Goal: Download file/media

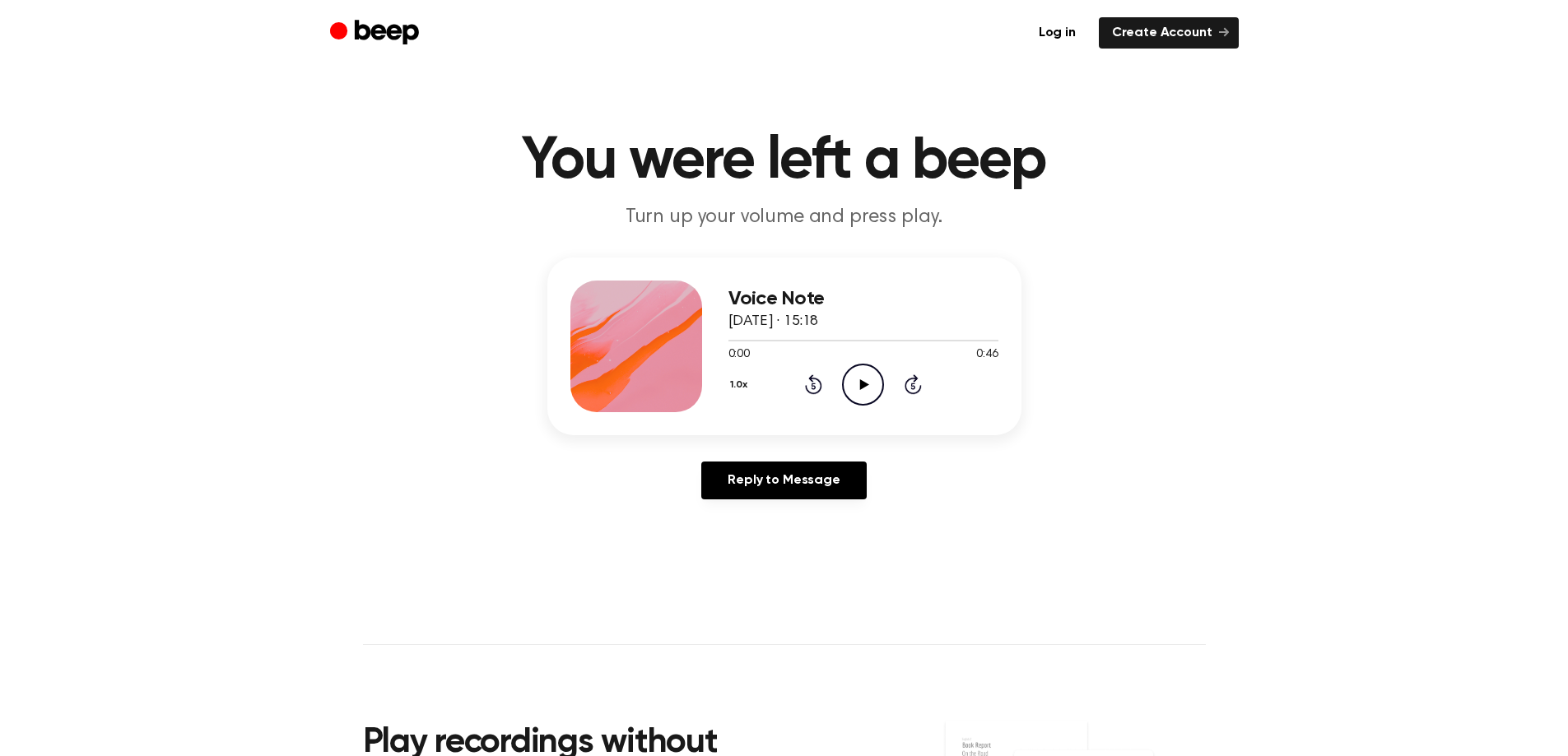
click at [860, 384] on icon "Play Audio" at bounding box center [862, 385] width 42 height 42
drag, startPoint x: 817, startPoint y: 323, endPoint x: 712, endPoint y: 308, distance: 106.1
click at [713, 310] on div "Voice Note [DATE] · 15:18 0:17 0:46 Your browser does not support the [object O…" at bounding box center [784, 346] width 474 height 178
click at [1071, 35] on link "Log in" at bounding box center [1057, 33] width 63 height 32
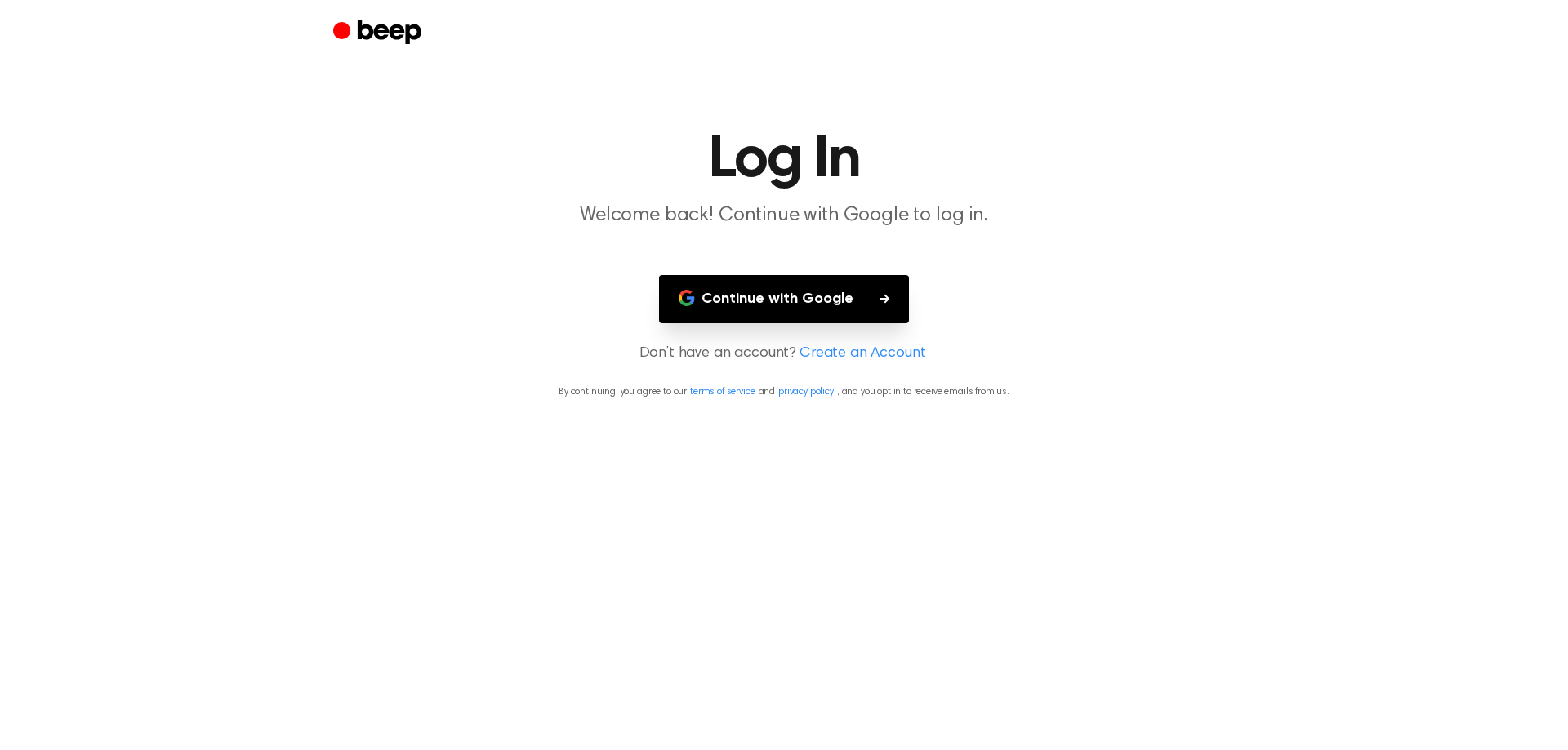
click at [876, 291] on button "Continue with Google" at bounding box center [784, 299] width 250 height 48
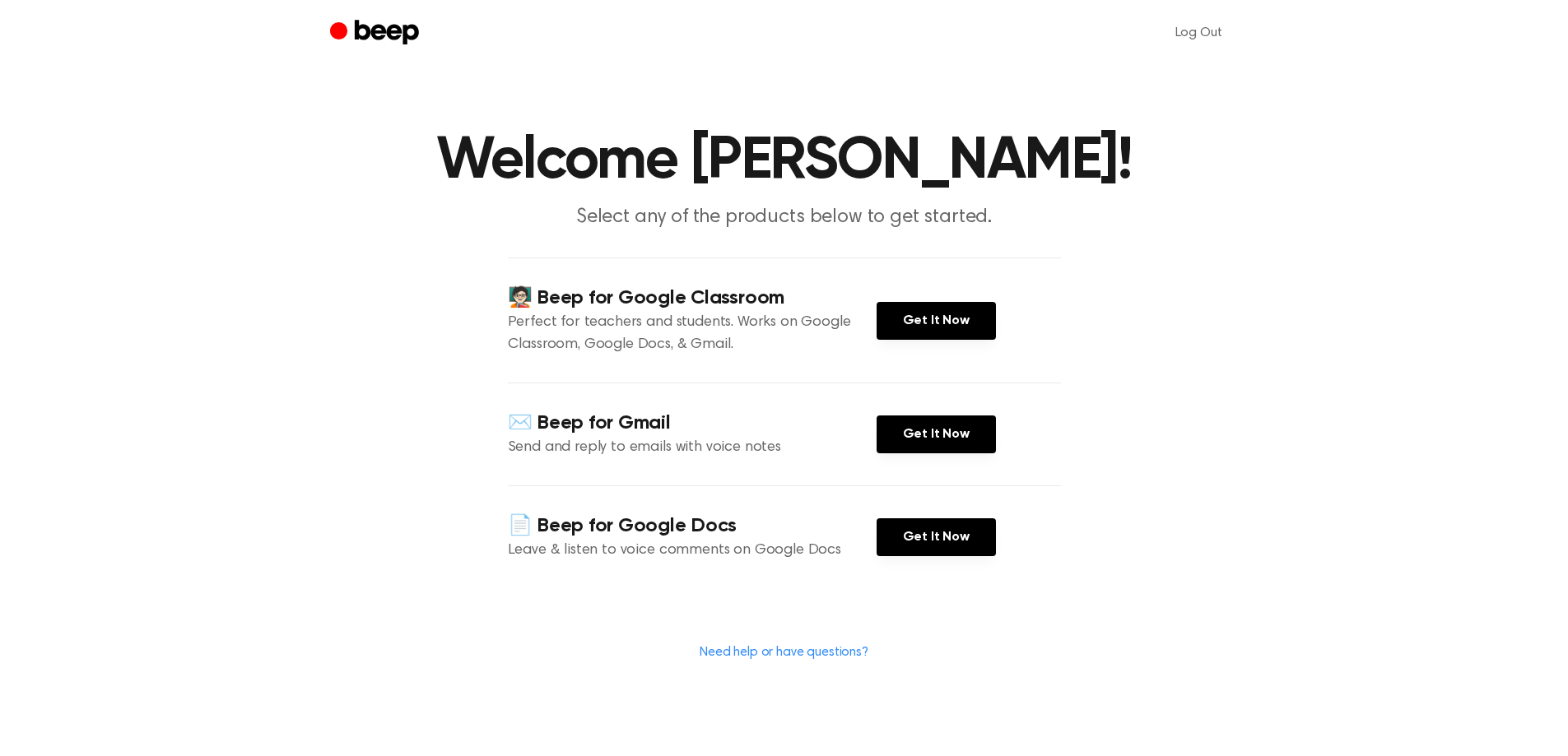
click at [710, 515] on h4 "📄 Beep for Google Docs" at bounding box center [691, 526] width 369 height 27
click at [798, 181] on h1 "Welcome [PERSON_NAME]!" at bounding box center [784, 162] width 842 height 59
click at [918, 531] on link "Get It Now" at bounding box center [936, 538] width 120 height 38
click at [496, 170] on h1 "Welcome [PERSON_NAME]!" at bounding box center [784, 162] width 842 height 59
click at [368, 39] on icon "Beep" at bounding box center [376, 33] width 93 height 33
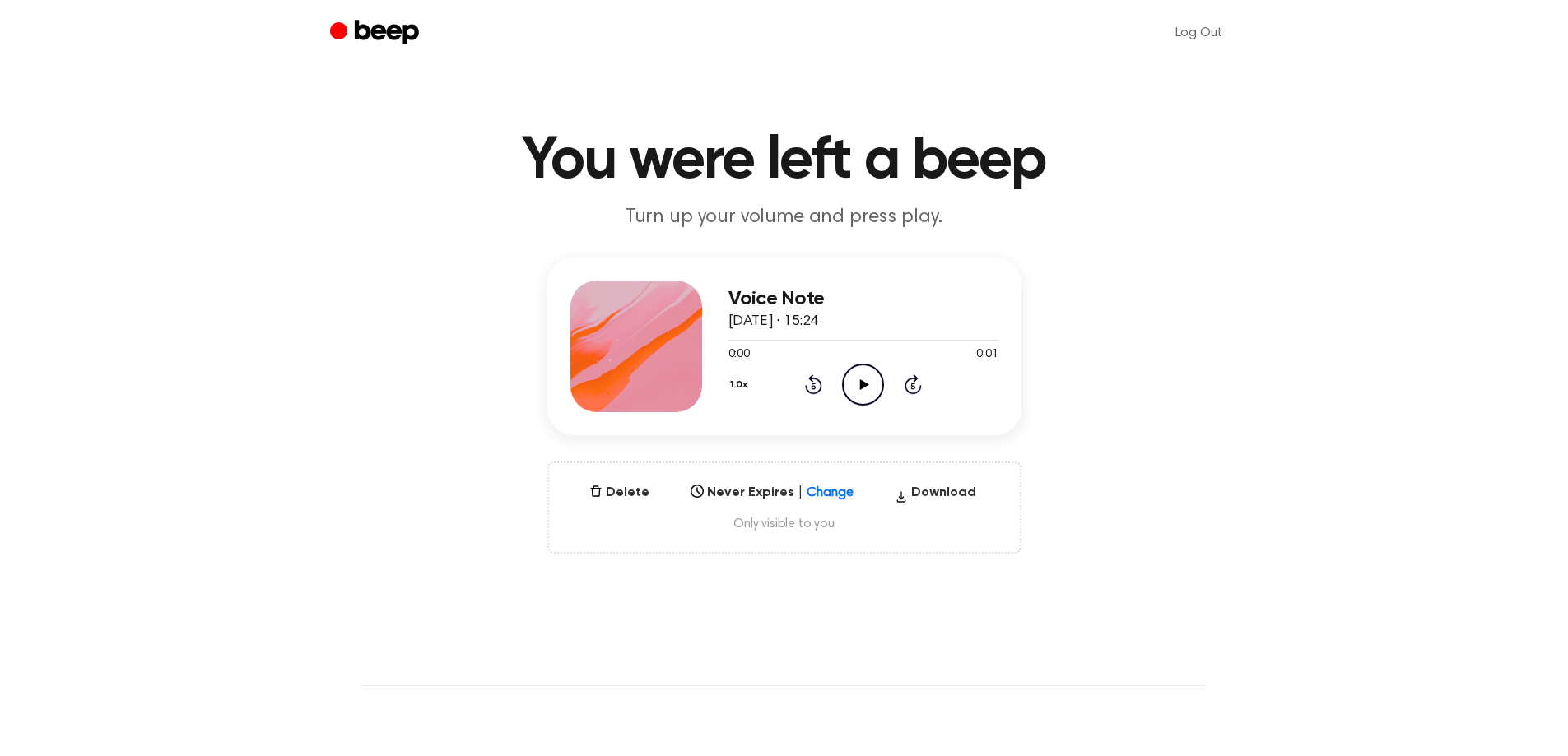
click at [873, 386] on icon "Play Audio" at bounding box center [862, 385] width 42 height 42
click at [957, 496] on button "Download" at bounding box center [935, 497] width 95 height 27
